Goal: Information Seeking & Learning: Understand process/instructions

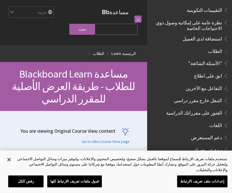
scroll to position [371, 0]
click at [214, 59] on span ""الأسئلة الشائعة"" at bounding box center [206, 63] width 34 height 8
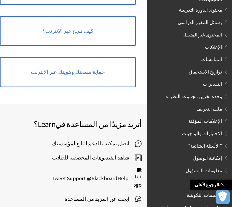
scroll to position [186, 0]
click at [213, 129] on span "الاختبارات والواجبات" at bounding box center [202, 133] width 40 height 8
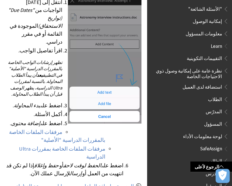
scroll to position [336, 0]
